Goal: Task Accomplishment & Management: Manage account settings

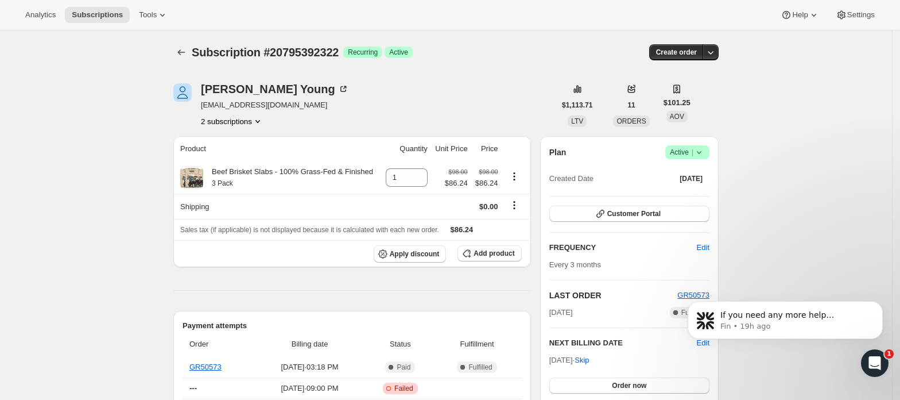
click at [684, 155] on span "Active |" at bounding box center [687, 151] width 35 height 11
click at [680, 198] on span "Cancel subscription" at bounding box center [692, 194] width 65 height 9
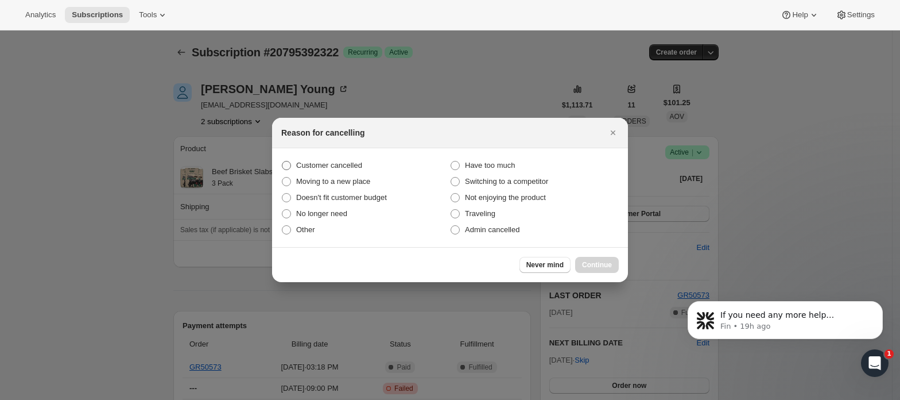
click at [300, 165] on span "Customer cancelled" at bounding box center [329, 165] width 66 height 9
click at [282, 161] on input "Customer cancelled" at bounding box center [282, 161] width 1 height 1
radio input "true"
click at [594, 263] on span "Continue" at bounding box center [597, 264] width 30 height 9
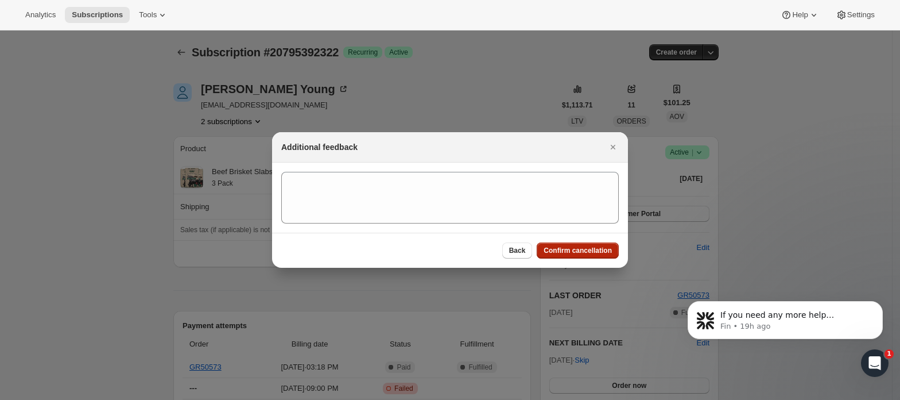
click at [594, 244] on button "Confirm cancellation" at bounding box center [578, 250] width 82 height 16
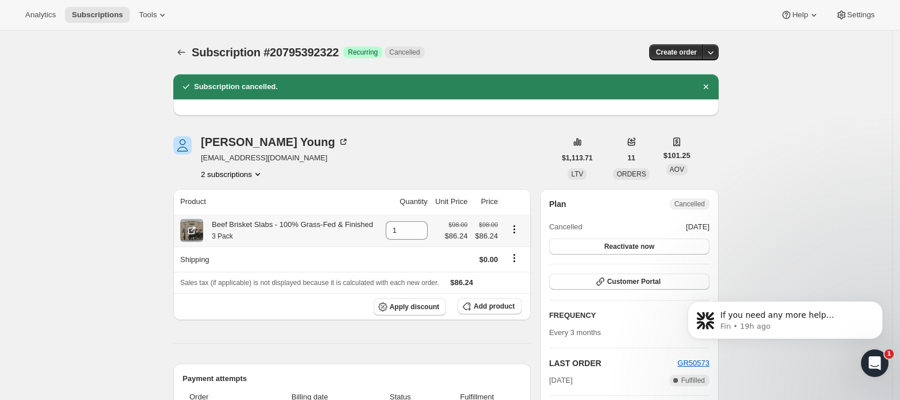
click at [232, 239] on small "3 Pack" at bounding box center [222, 236] width 21 height 8
drag, startPoint x: 239, startPoint y: 239, endPoint x: 209, endPoint y: 226, distance: 33.2
click at [209, 226] on div "Beef Brisket Slabs - 100% Grass-Fed & Finished 3 Pack" at bounding box center [288, 230] width 170 height 23
copy div "Beef Brisket Slabs - 100% Grass-Fed & Finished 3 Pack"
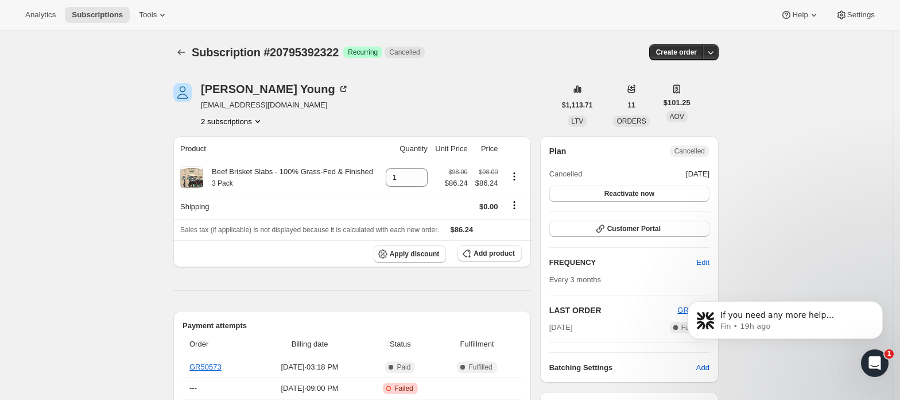
click at [246, 121] on button "2 subscriptions" at bounding box center [232, 120] width 63 height 11
click at [253, 144] on span "20311769410" at bounding box center [236, 142] width 80 height 11
